Goal: Obtain resource: Obtain resource

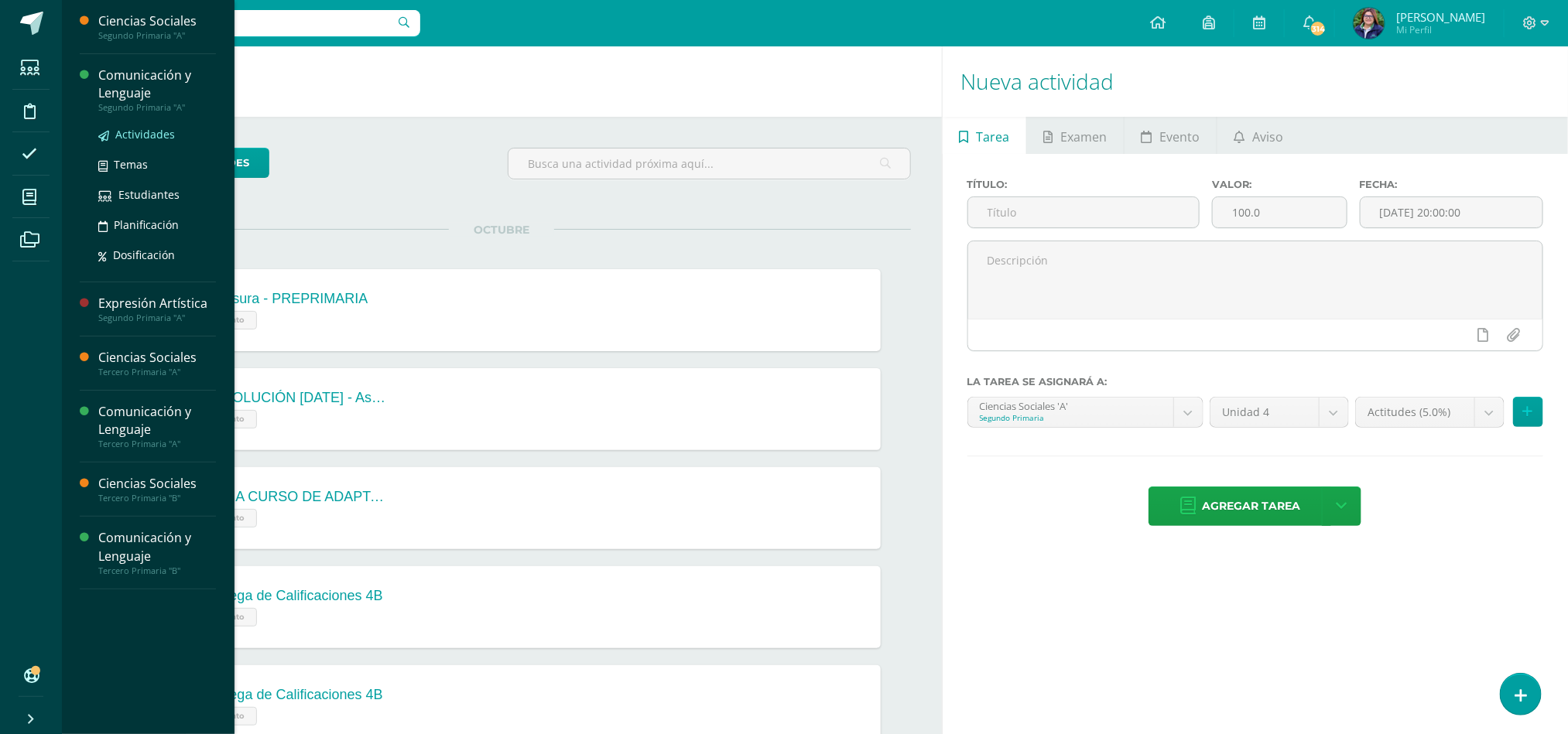
click at [145, 134] on span "Actividades" at bounding box center [145, 134] width 60 height 14
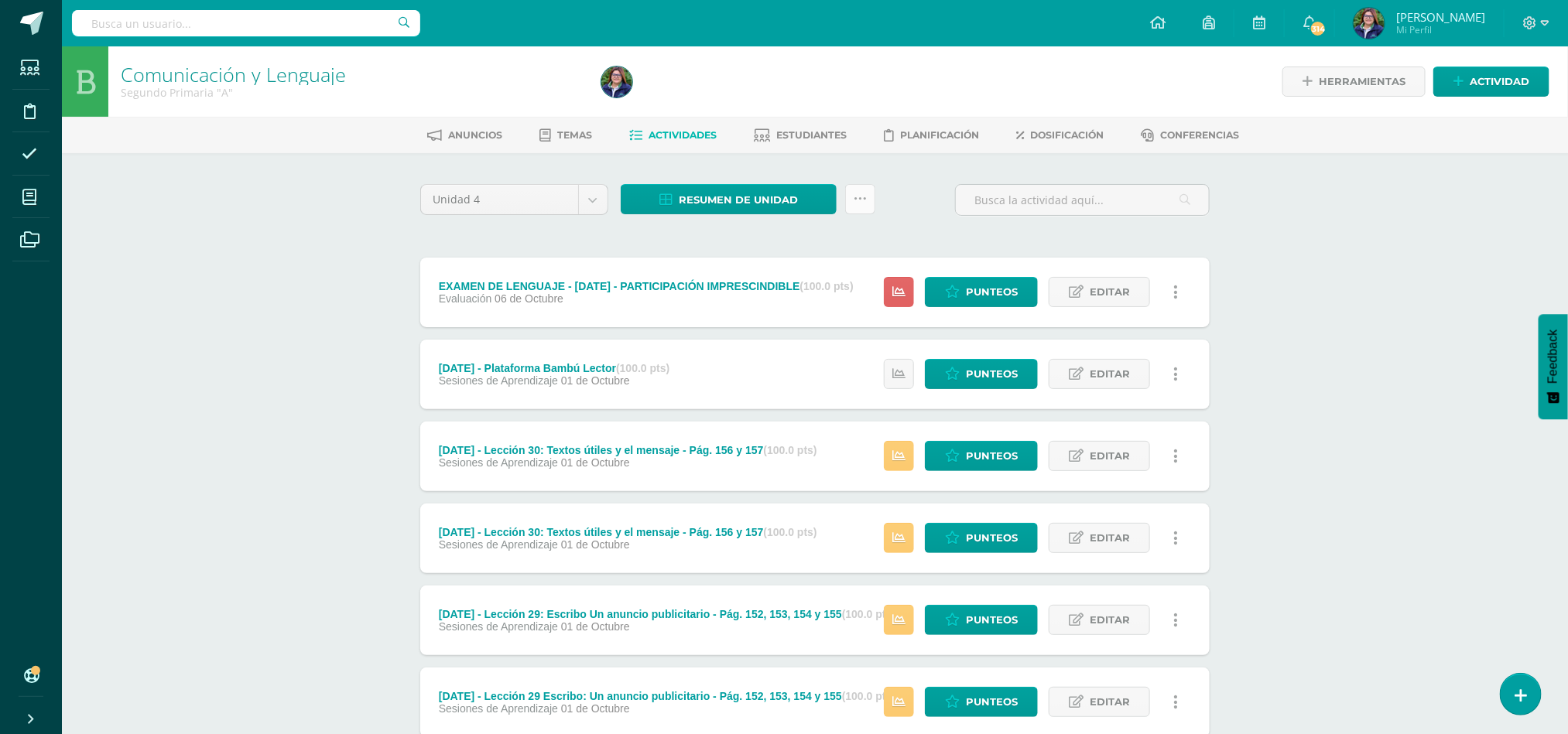
click at [854, 202] on icon at bounding box center [860, 199] width 13 height 13
click at [836, 242] on link "Subir actividades en masa" at bounding box center [822, 248] width 171 height 37
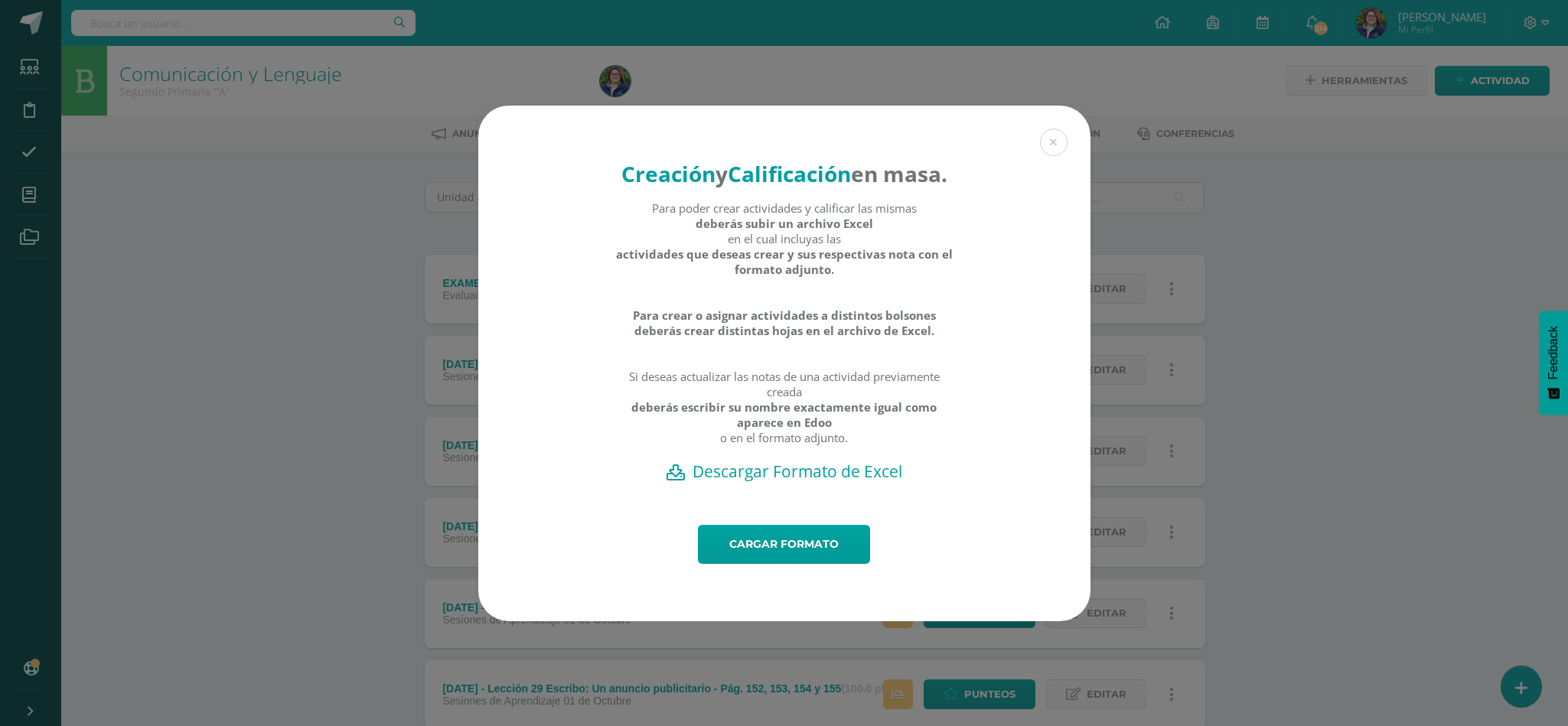
click at [783, 482] on h2 "Descargar Formato de Excel" at bounding box center [785, 471] width 559 height 21
